Goal: Book appointment/travel/reservation

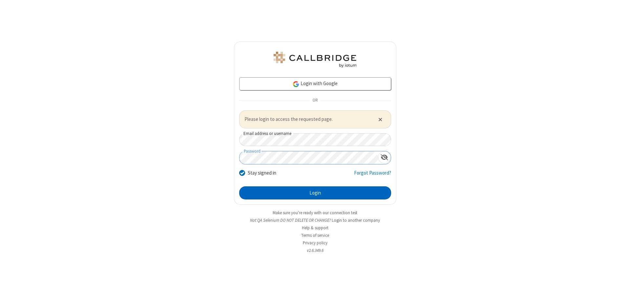
click at [315, 193] on button "Login" at bounding box center [315, 193] width 152 height 13
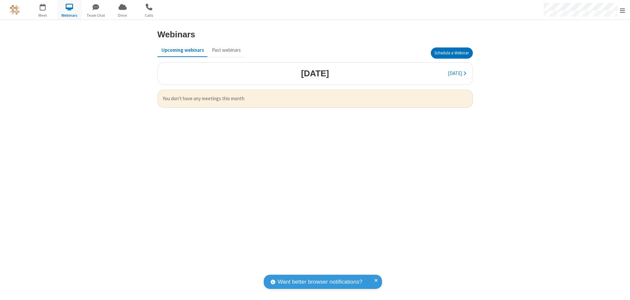
click at [451, 53] on button "Schedule a Webinar" at bounding box center [452, 53] width 42 height 11
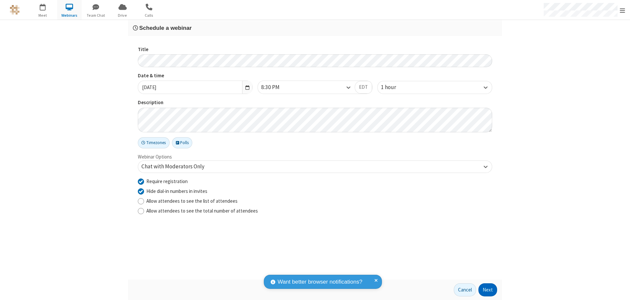
click at [488, 290] on button "Next" at bounding box center [487, 290] width 19 height 13
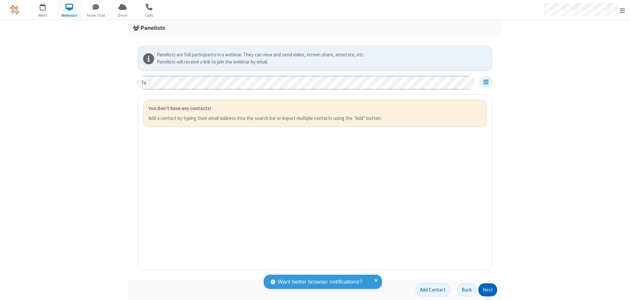
click at [488, 290] on button "Next" at bounding box center [487, 290] width 19 height 13
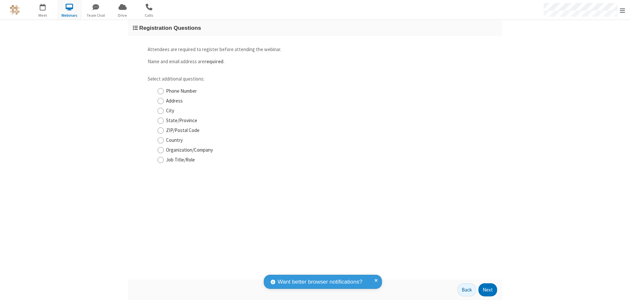
click at [160, 91] on input "Phone Number" at bounding box center [160, 91] width 6 height 7
checkbox input "true"
click at [488, 290] on button "Next" at bounding box center [487, 290] width 19 height 13
